Goal: Information Seeking & Learning: Learn about a topic

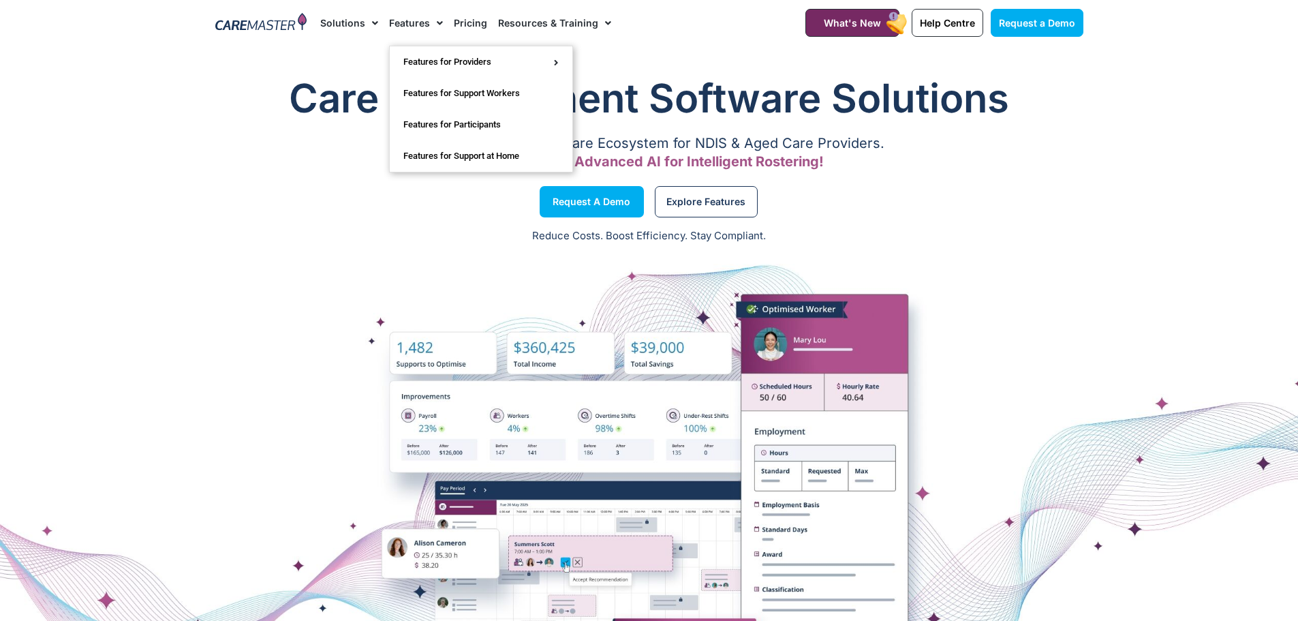
click at [427, 20] on link "Features" at bounding box center [416, 23] width 54 height 46
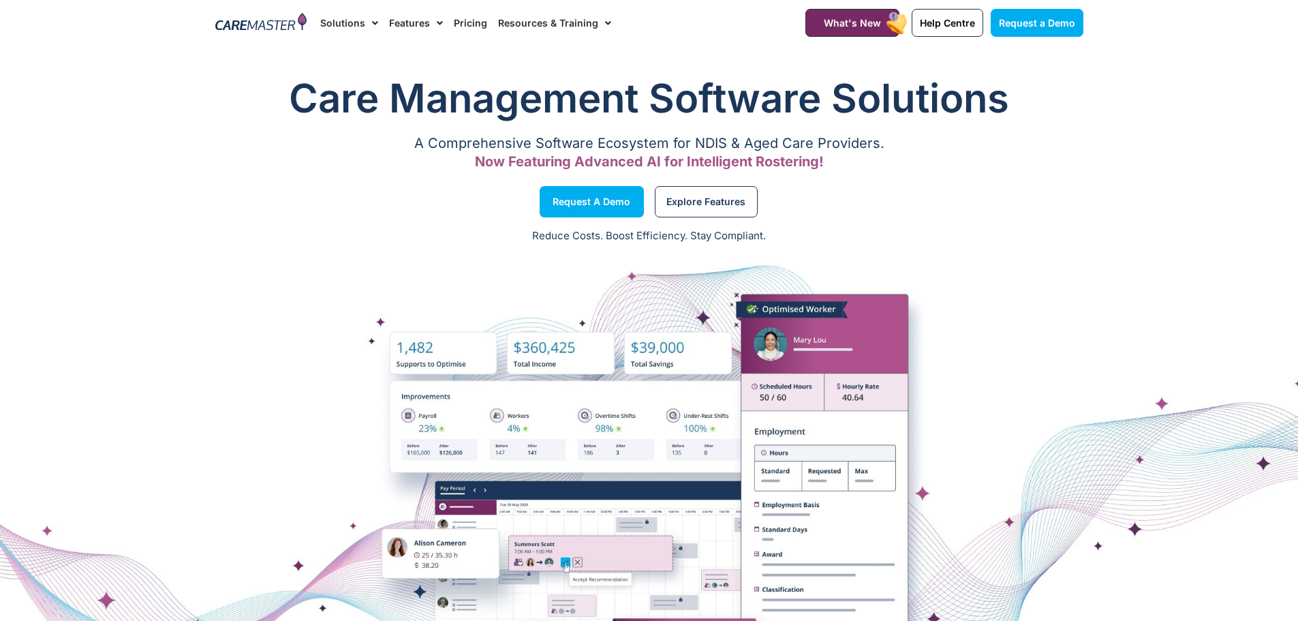
click at [427, 20] on link "Features" at bounding box center [416, 23] width 54 height 46
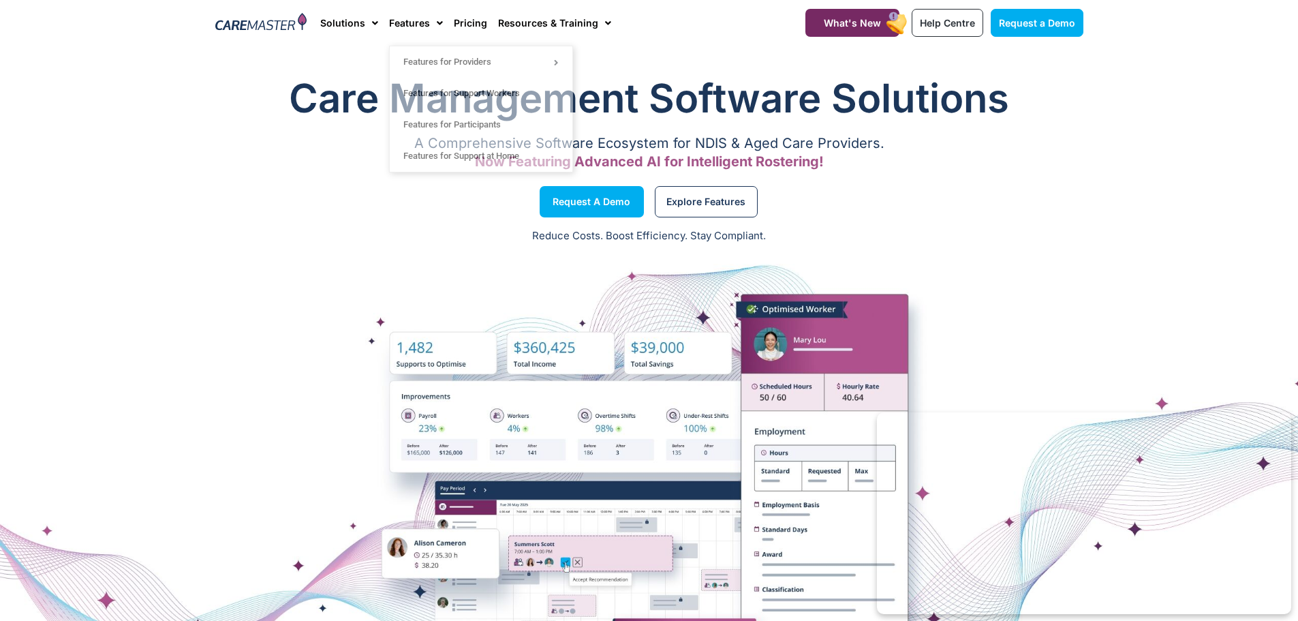
click at [1083, 247] on div "Reduce Costs. Boost Efficiency. Stay Compliant." at bounding box center [649, 236] width 1298 height 33
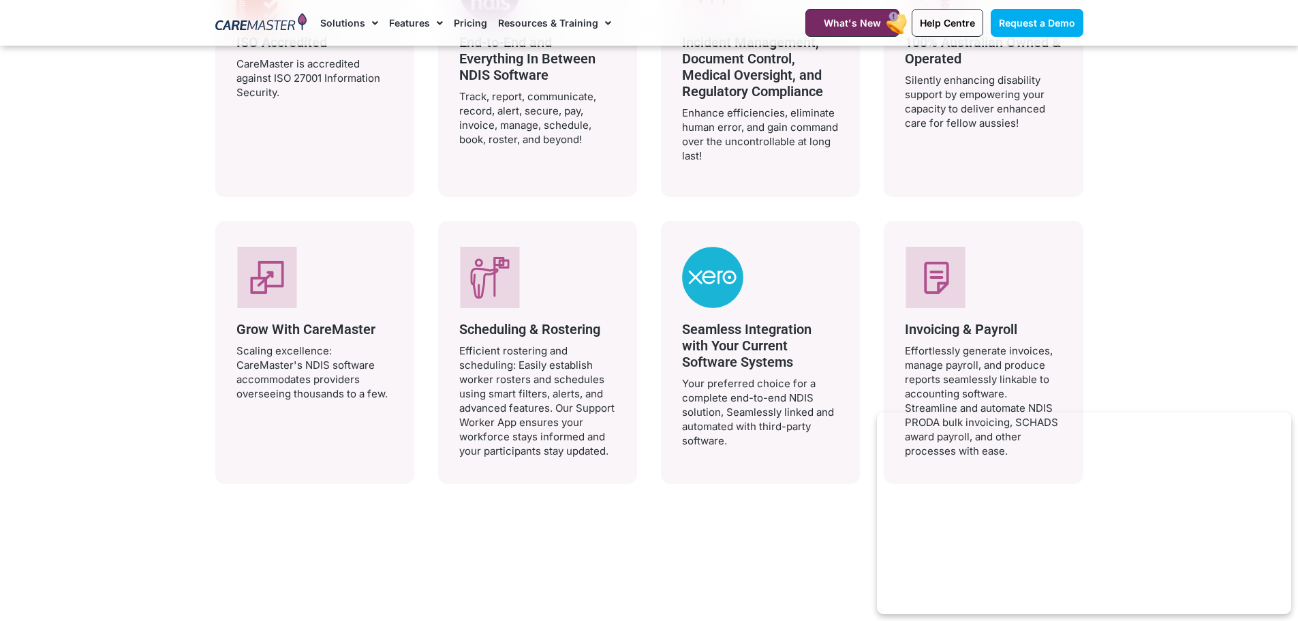
scroll to position [2726, 0]
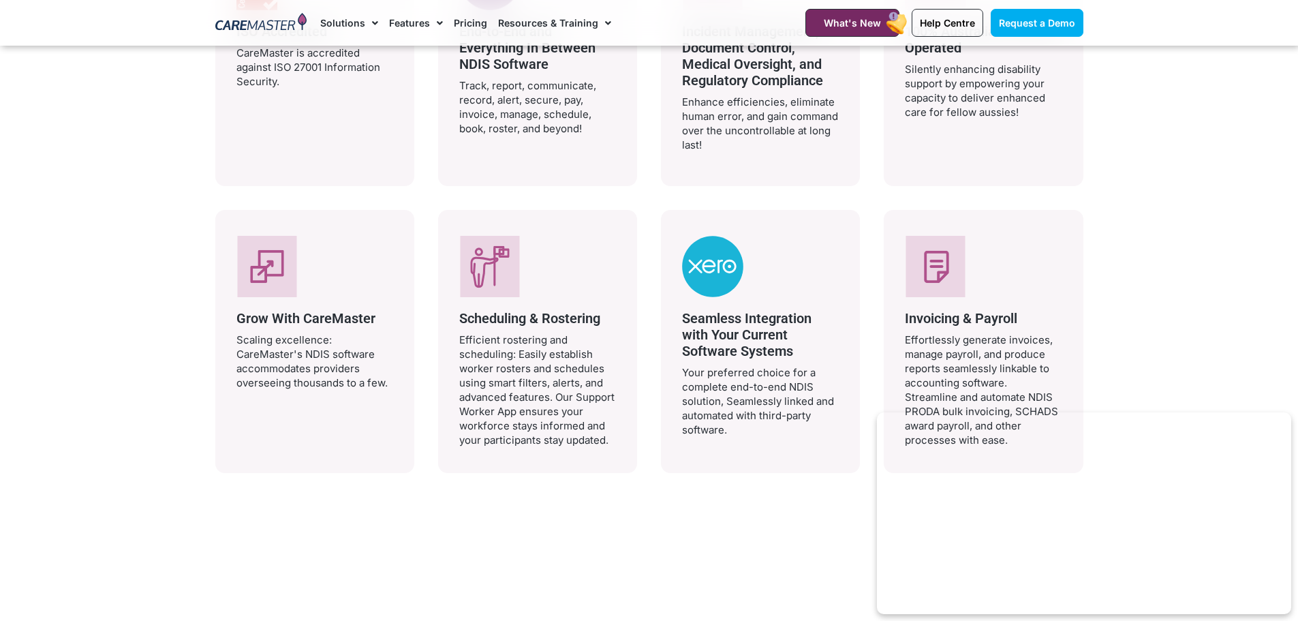
click at [972, 283] on div at bounding box center [983, 266] width 157 height 61
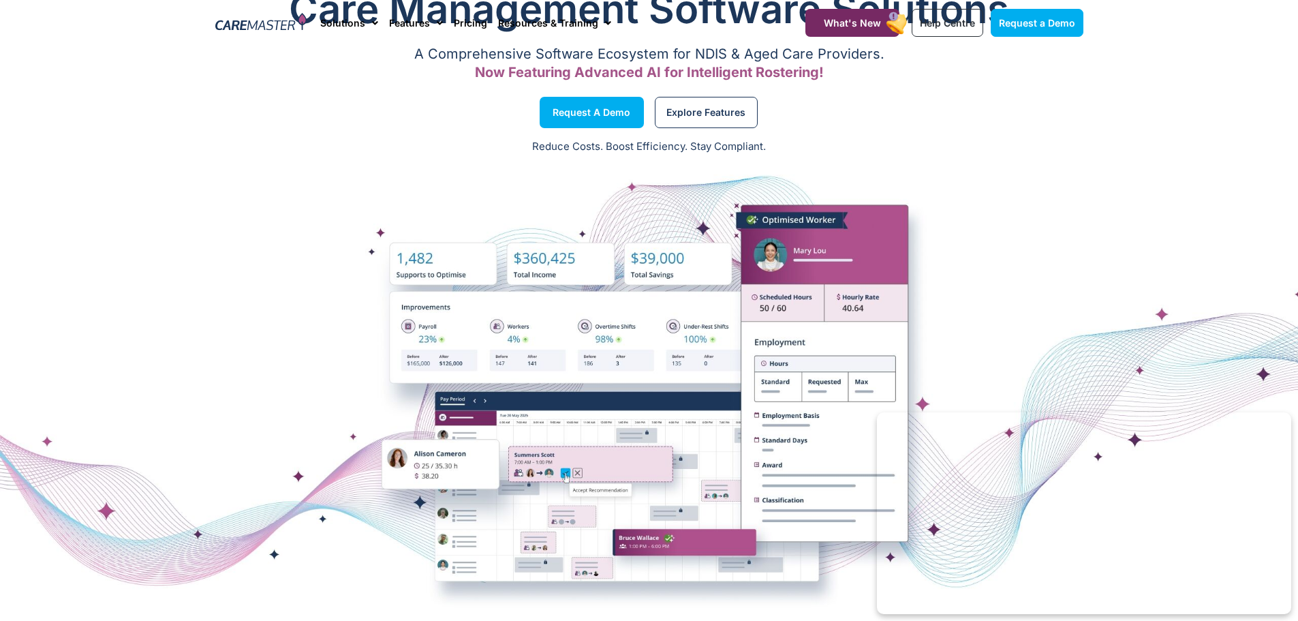
scroll to position [0, 0]
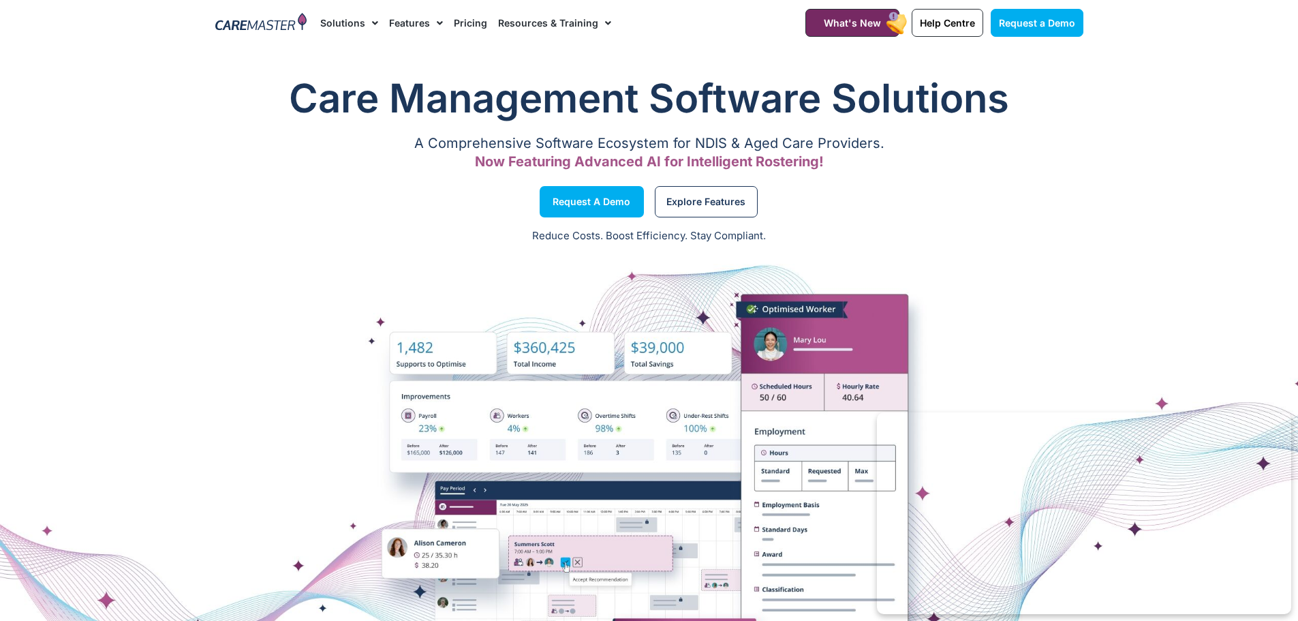
click at [477, 16] on link "Pricing" at bounding box center [470, 23] width 33 height 46
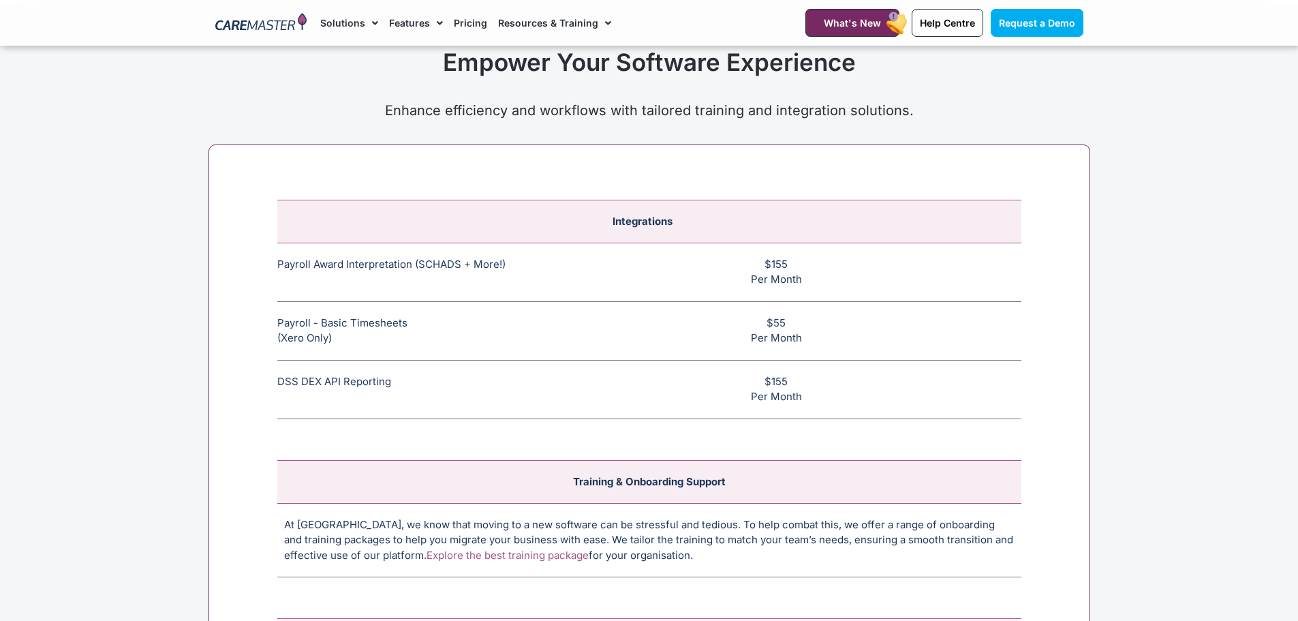
scroll to position [5111, 0]
